Goal: Find specific page/section: Find specific page/section

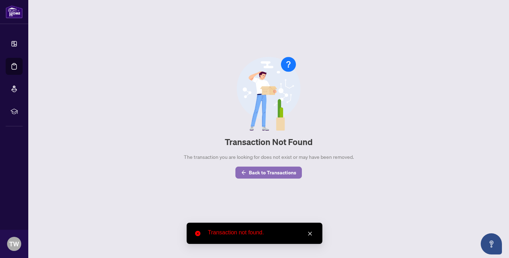
click at [257, 173] on span "Back to Transactions" at bounding box center [272, 172] width 47 height 11
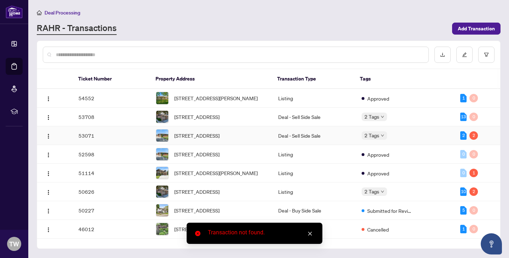
click at [106, 140] on td "53071" at bounding box center [112, 135] width 78 height 19
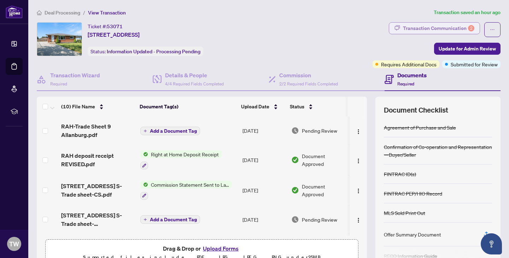
click at [413, 27] on div "Transaction Communication 2" at bounding box center [438, 28] width 71 height 11
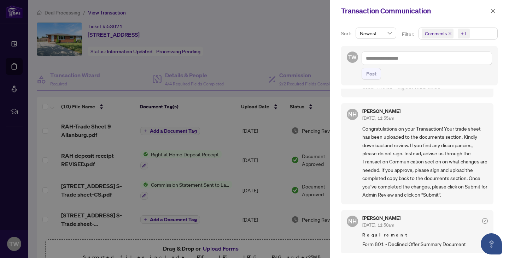
scroll to position [1, 0]
drag, startPoint x: 430, startPoint y: 229, endPoint x: 418, endPoint y: 228, distance: 11.7
click at [418, 228] on div "[PERSON_NAME] [DATE], 11:50am Requirement Form 801 - Declined Offer Summary Doc…" at bounding box center [424, 231] width 125 height 32
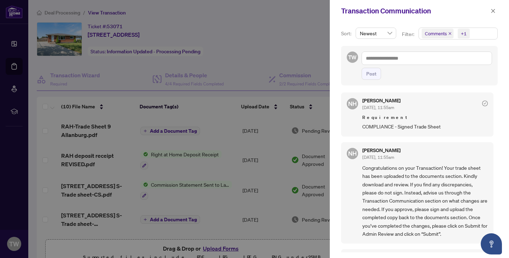
scroll to position [40, 0]
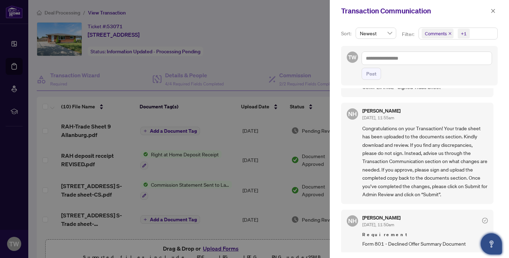
click at [489, 244] on icon "Open asap" at bounding box center [491, 244] width 9 height 9
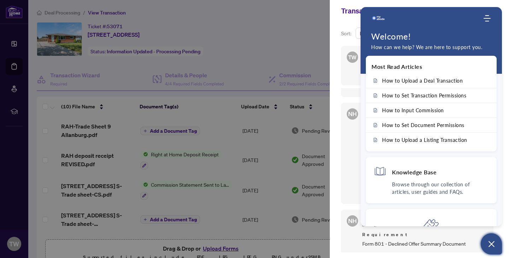
click at [490, 244] on icon "Open asap" at bounding box center [491, 244] width 9 height 9
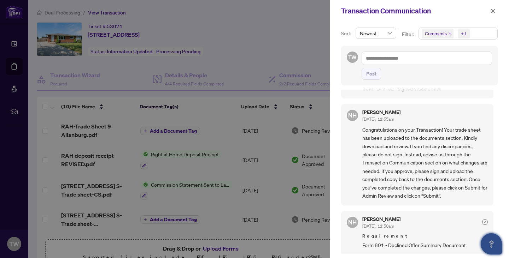
scroll to position [1, 0]
click at [492, 8] on span "button" at bounding box center [492, 10] width 5 height 11
